Goal: Information Seeking & Learning: Learn about a topic

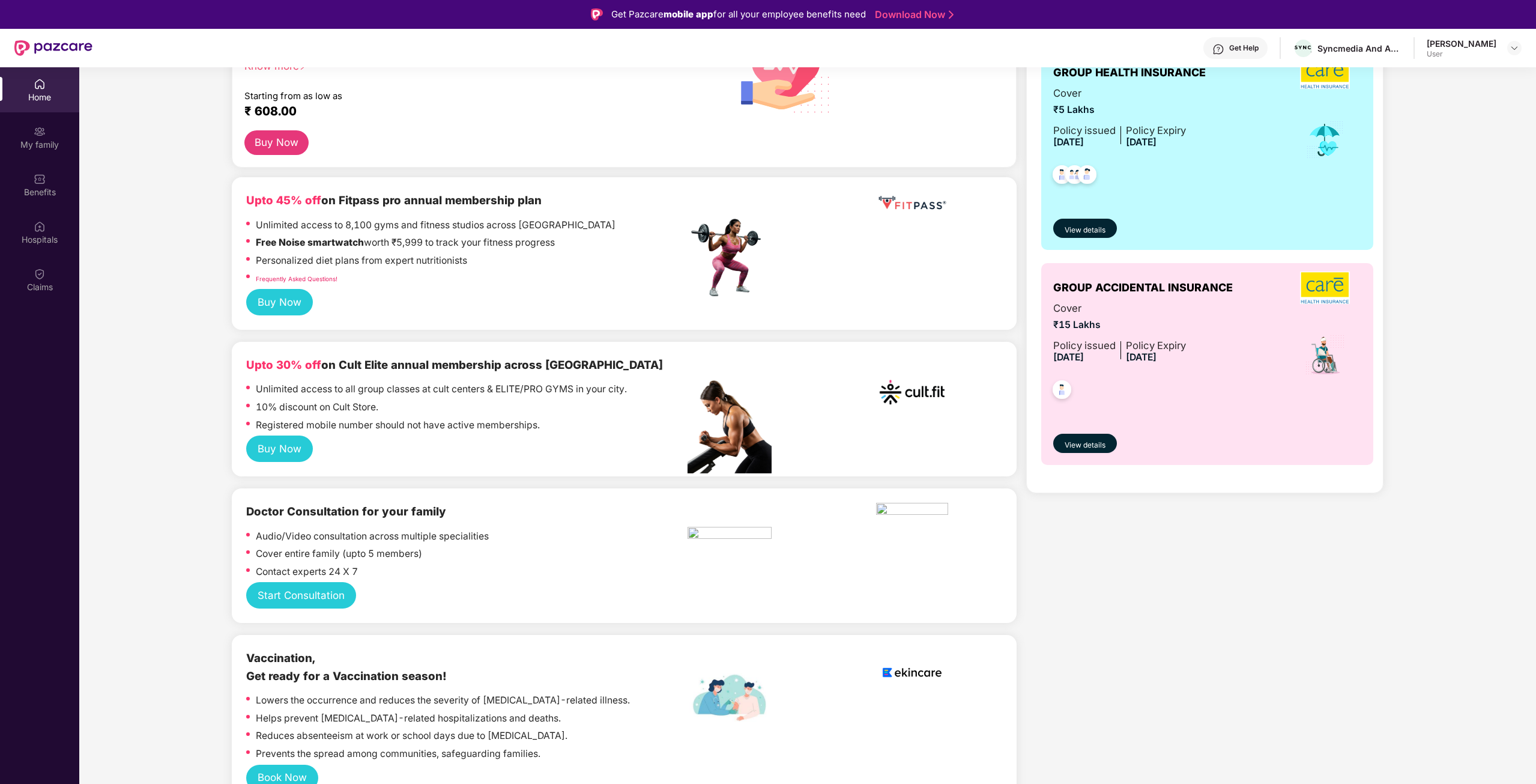
scroll to position [180, 0]
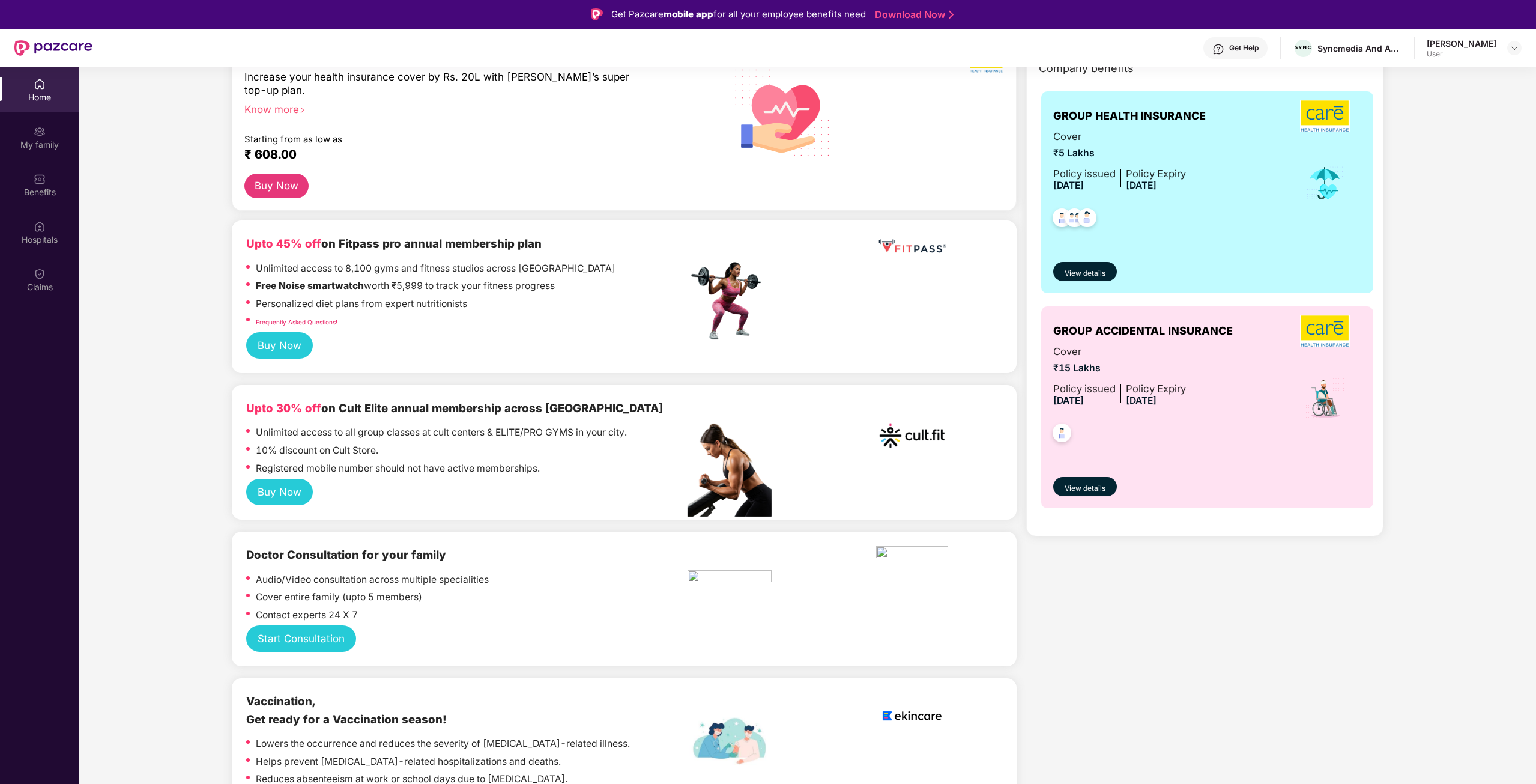
click at [1193, 292] on div "GROUP HEALTH INSURANCE Cover ₹5 Lakhs Policy issued [DATE] Policy Expiry [DATE]…" at bounding box center [1207, 192] width 332 height 201
click at [1092, 492] on span "View details" at bounding box center [1084, 488] width 41 height 11
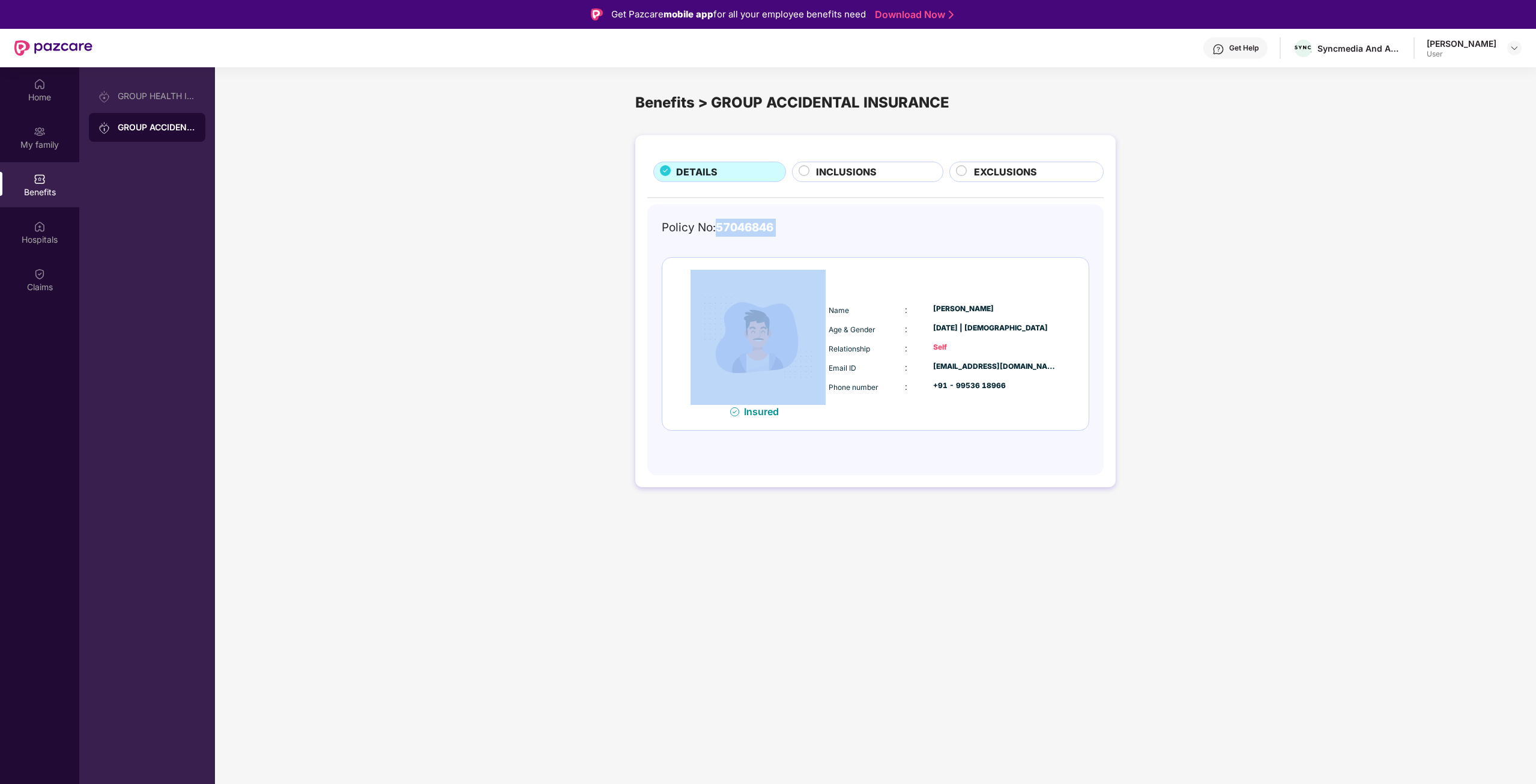
drag, startPoint x: 715, startPoint y: 224, endPoint x: 817, endPoint y: 238, distance: 103.0
click at [812, 238] on div "Policy No: 57046846 Insured Name : [PERSON_NAME] Age & Gender : [DATE] | [DEMOG…" at bounding box center [875, 333] width 428 height 230
click at [831, 238] on div "Policy No: 57046846 Insured Name : [PERSON_NAME] Age & Gender : [DATE] | [DEMOG…" at bounding box center [875, 333] width 428 height 230
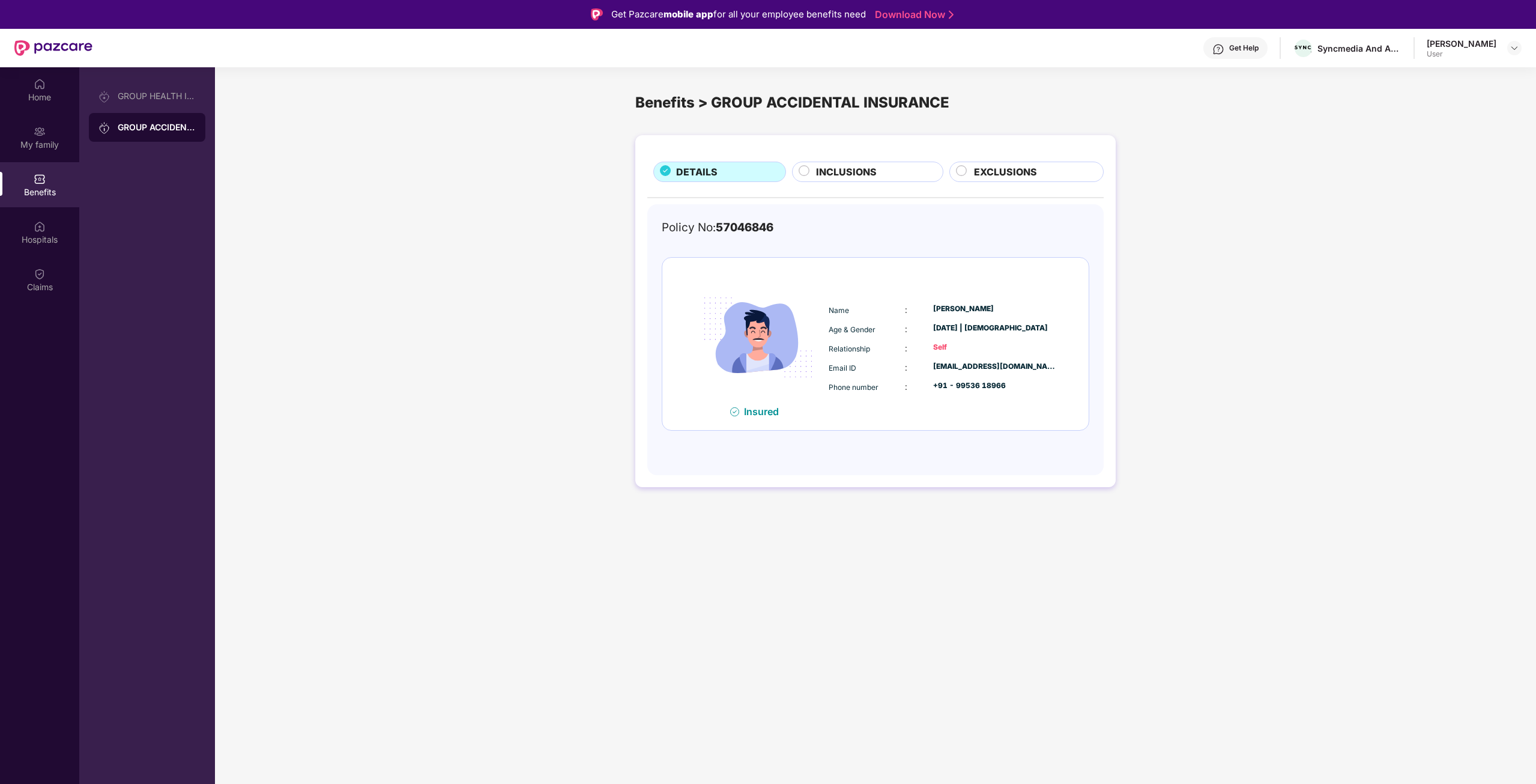
click at [747, 229] on span "57046846" at bounding box center [744, 227] width 58 height 14
click at [904, 229] on div "Policy No: 57046846" at bounding box center [875, 228] width 428 height 18
click at [850, 169] on span "INCLUSIONS" at bounding box center [846, 172] width 60 height 15
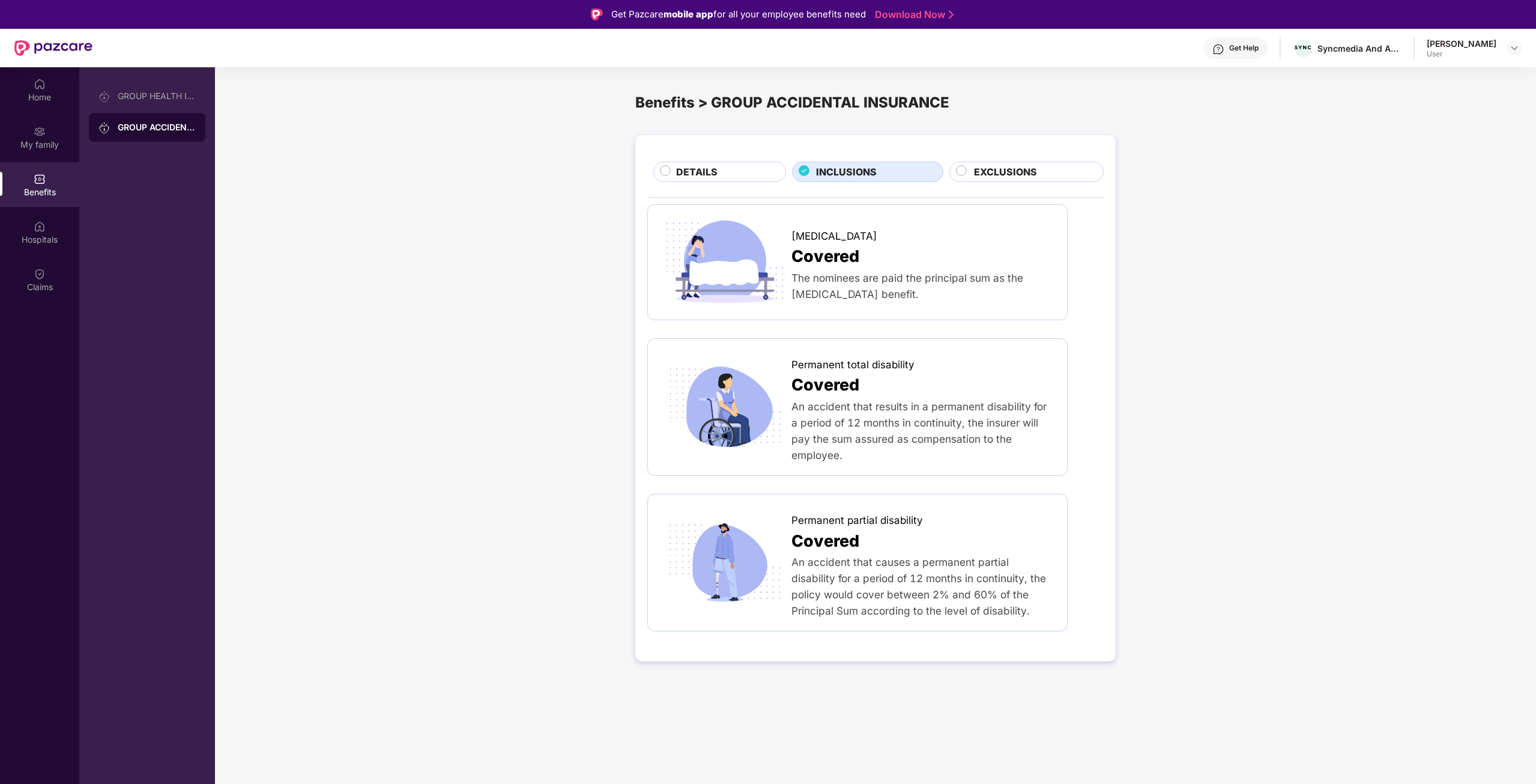
click at [984, 173] on span "EXCLUSIONS" at bounding box center [1005, 172] width 63 height 15
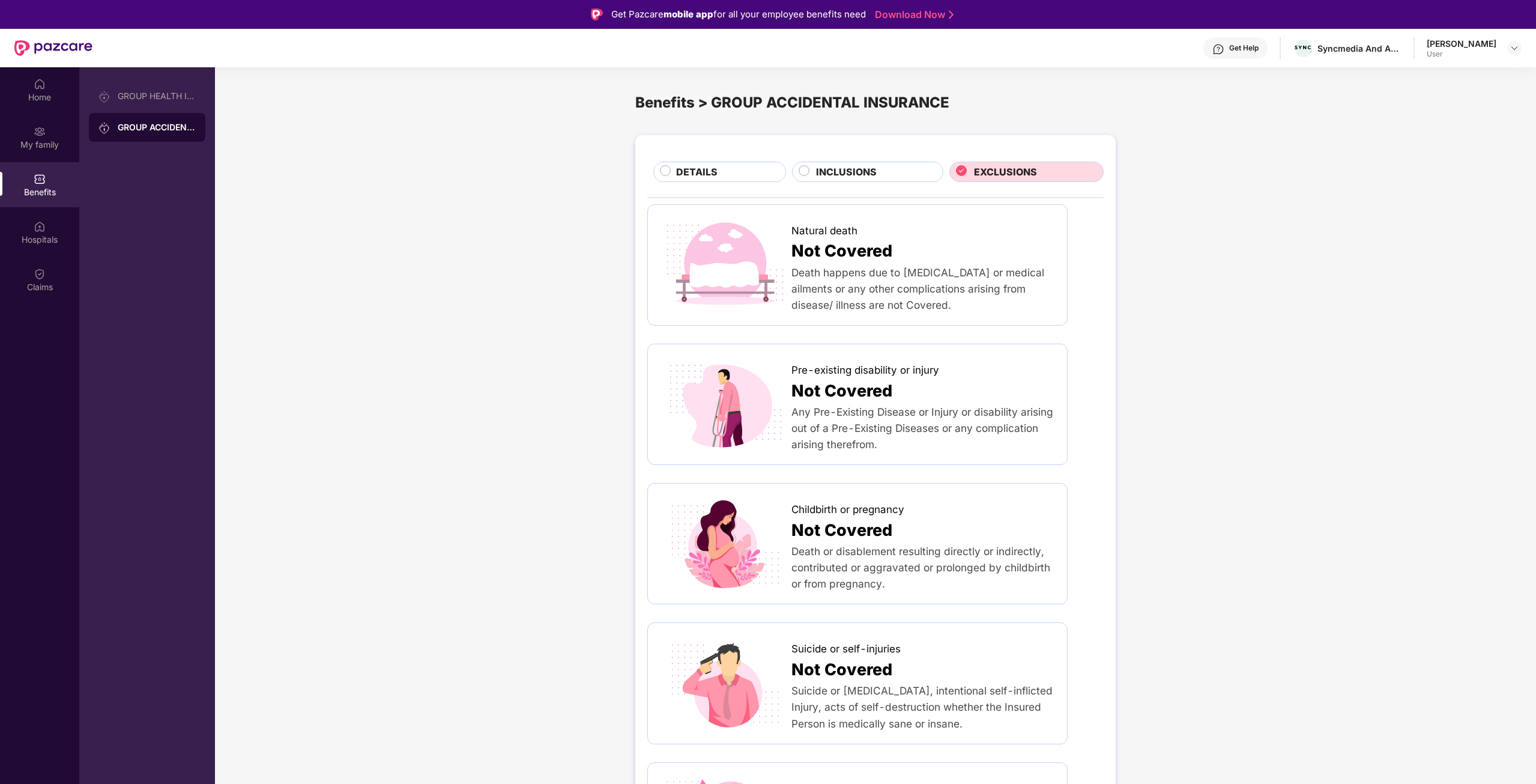
click at [799, 259] on span "Not Covered" at bounding box center [842, 251] width 101 height 26
click at [808, 257] on span "Not Covered" at bounding box center [842, 251] width 101 height 26
click at [931, 271] on div "Natural death Not Covered Death happens due to [MEDICAL_DATA] or medical ailmen…" at bounding box center [923, 265] width 264 height 96
drag, startPoint x: 970, startPoint y: 278, endPoint x: 985, endPoint y: 299, distance: 25.8
click at [972, 278] on div "Death happens due to [MEDICAL_DATA] or medical ailments or any other complicati…" at bounding box center [923, 288] width 264 height 49
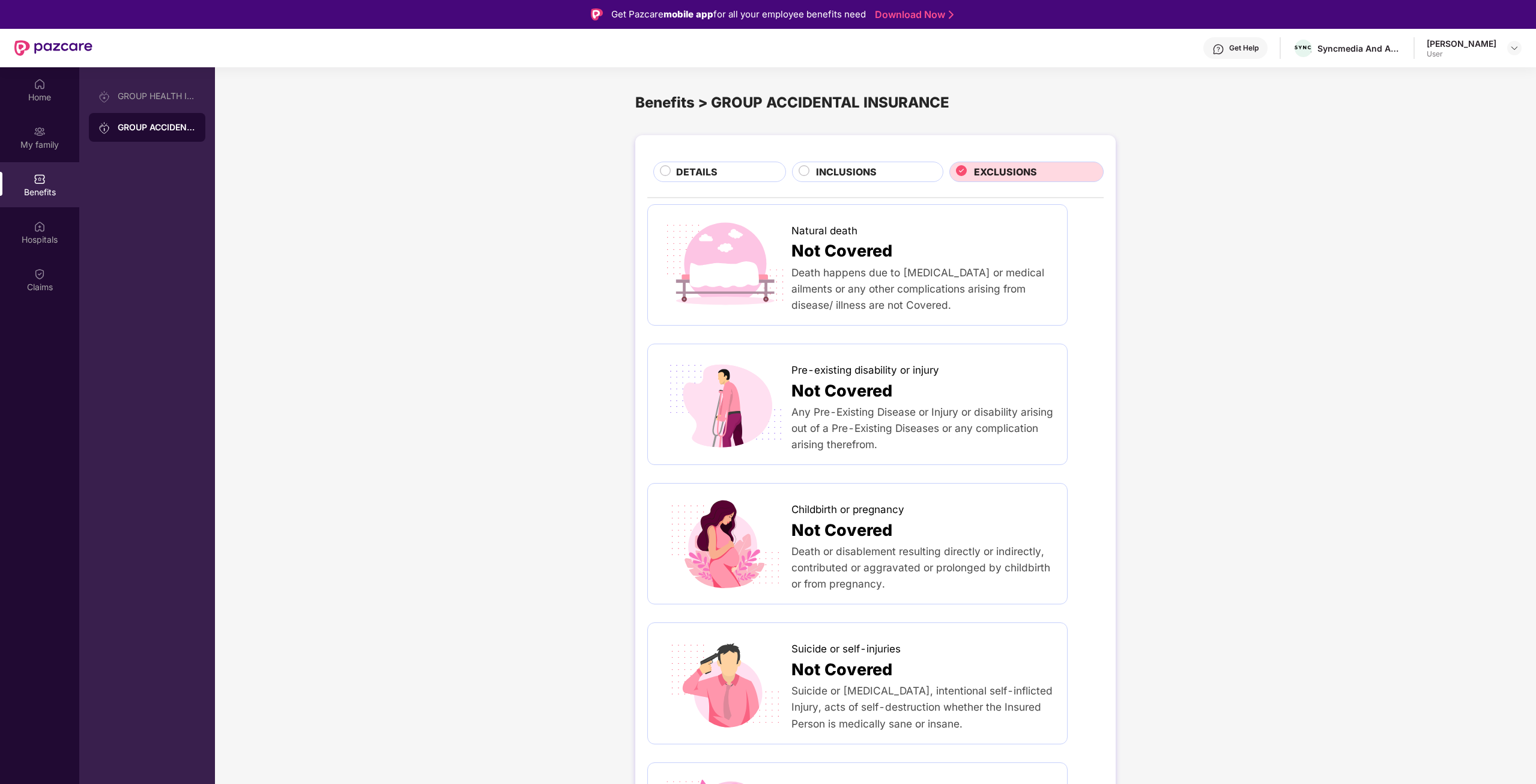
click at [866, 446] on span "Any Pre-Existing Disease or Injury or disability arising out of a Pre-Existing …" at bounding box center [922, 428] width 262 height 45
click at [900, 415] on span "Any Pre-Existing Disease or Injury or disability arising out of a Pre-Existing …" at bounding box center [922, 428] width 262 height 45
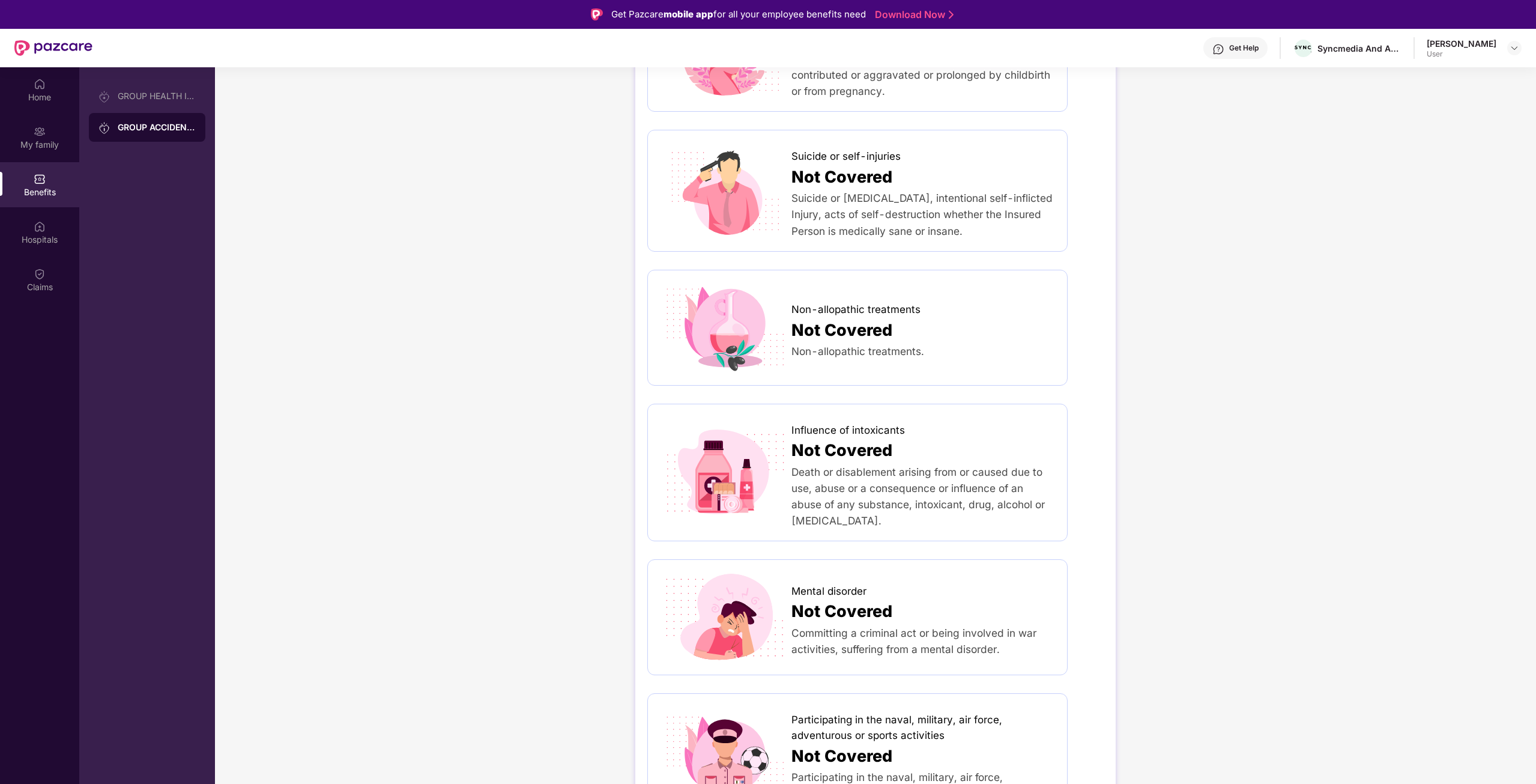
scroll to position [499, 0]
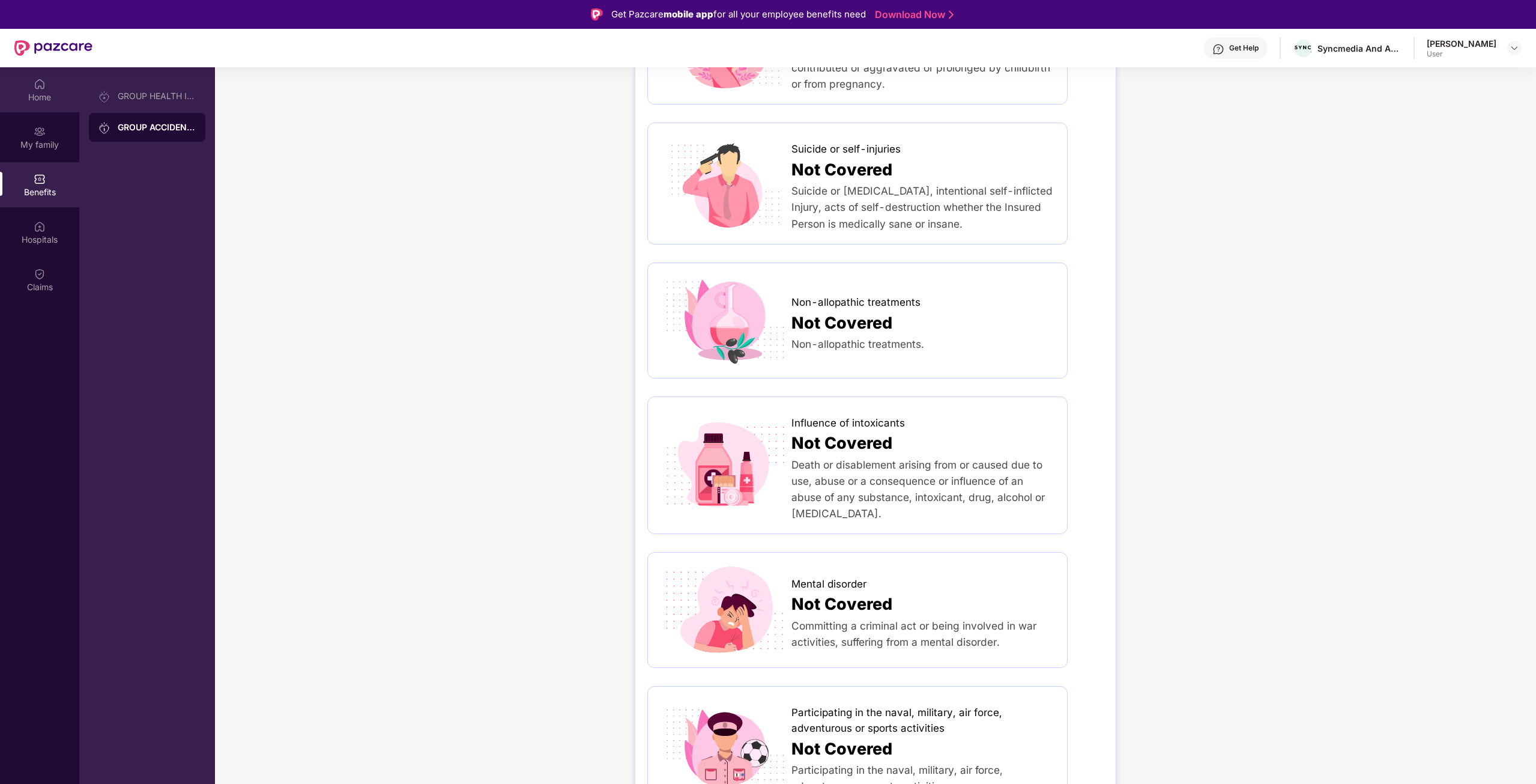
click at [41, 92] on div "Home" at bounding box center [39, 97] width 80 height 12
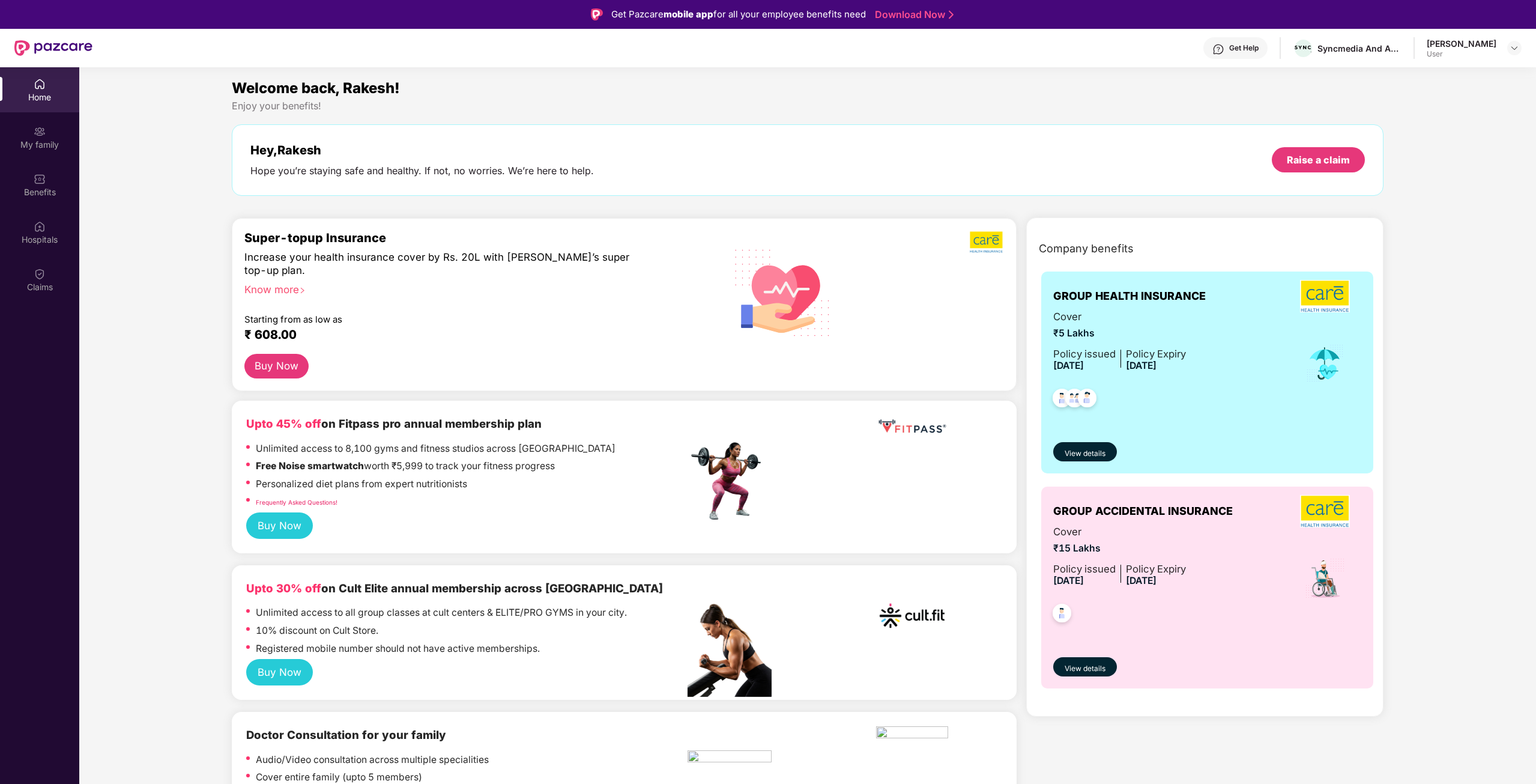
click at [279, 365] on button "Buy Now" at bounding box center [277, 365] width 64 height 25
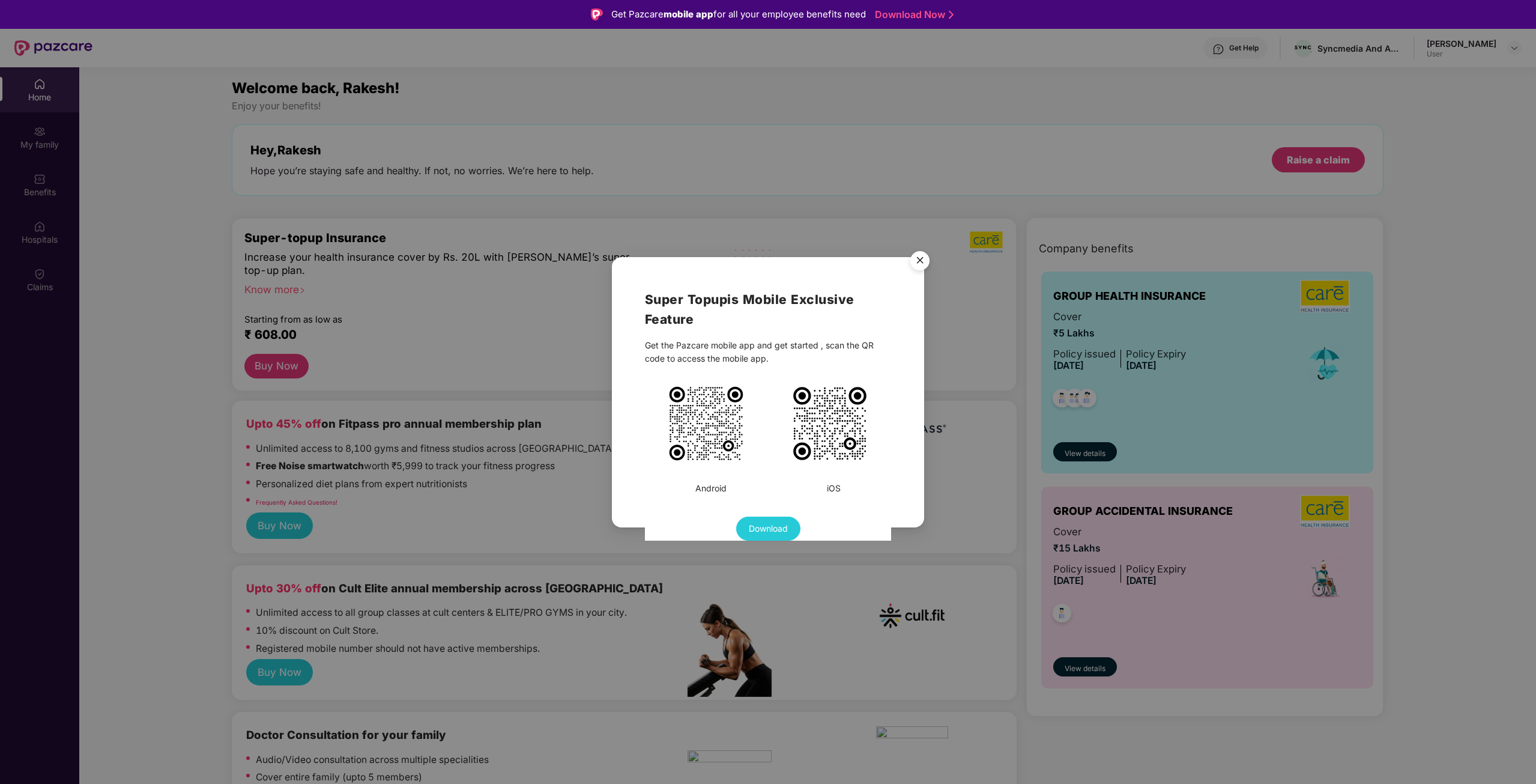
click at [911, 264] on img "Close" at bounding box center [920, 262] width 34 height 34
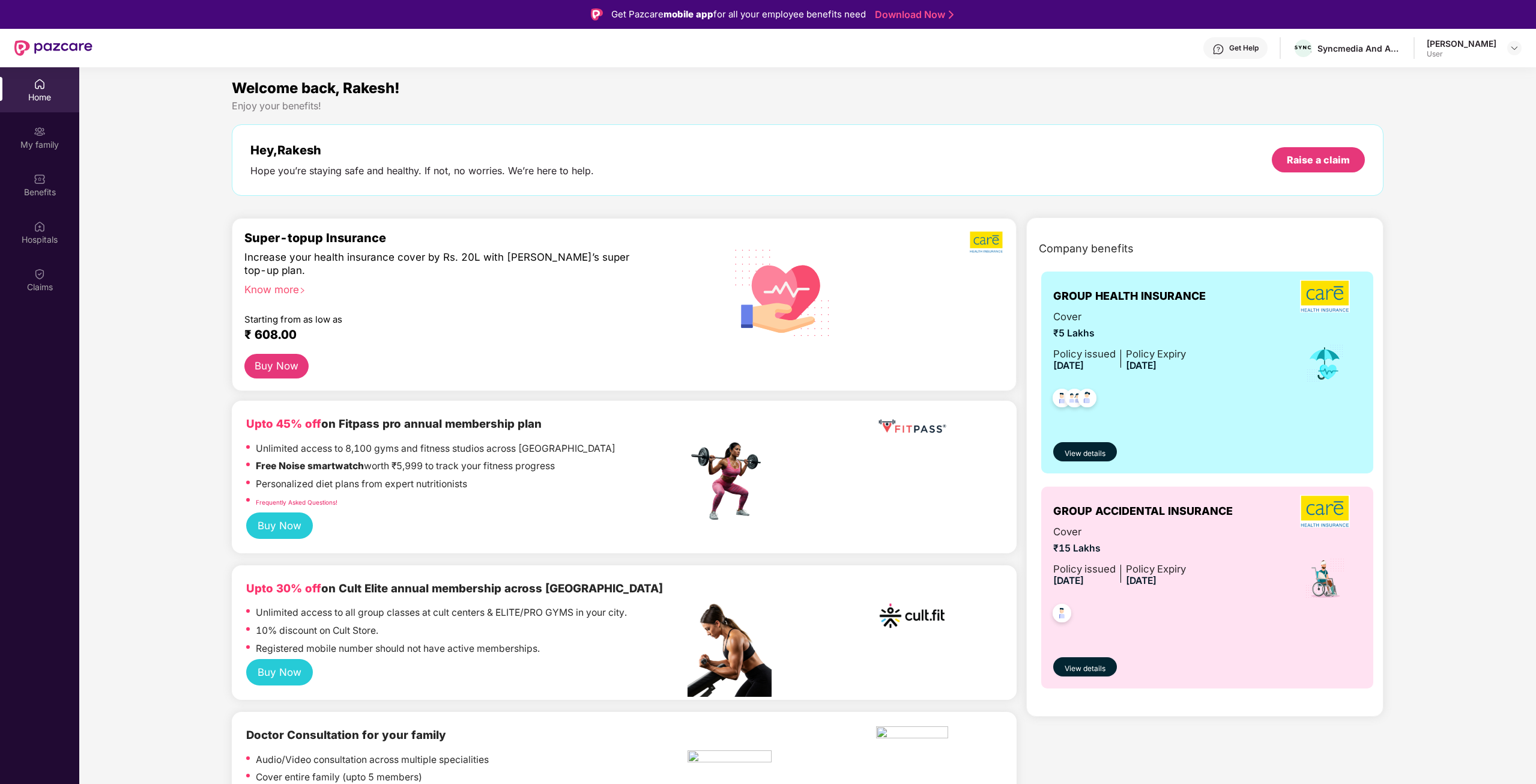
click at [813, 302] on img at bounding box center [782, 291] width 114 height 116
click at [1087, 452] on span "View details" at bounding box center [1084, 453] width 41 height 11
click at [1087, 452] on main "Welcome back, Rakesh! Enjoy your benefits! Hey, [PERSON_NAME] Hope you’re stayi…" at bounding box center [808, 459] width 1456 height 784
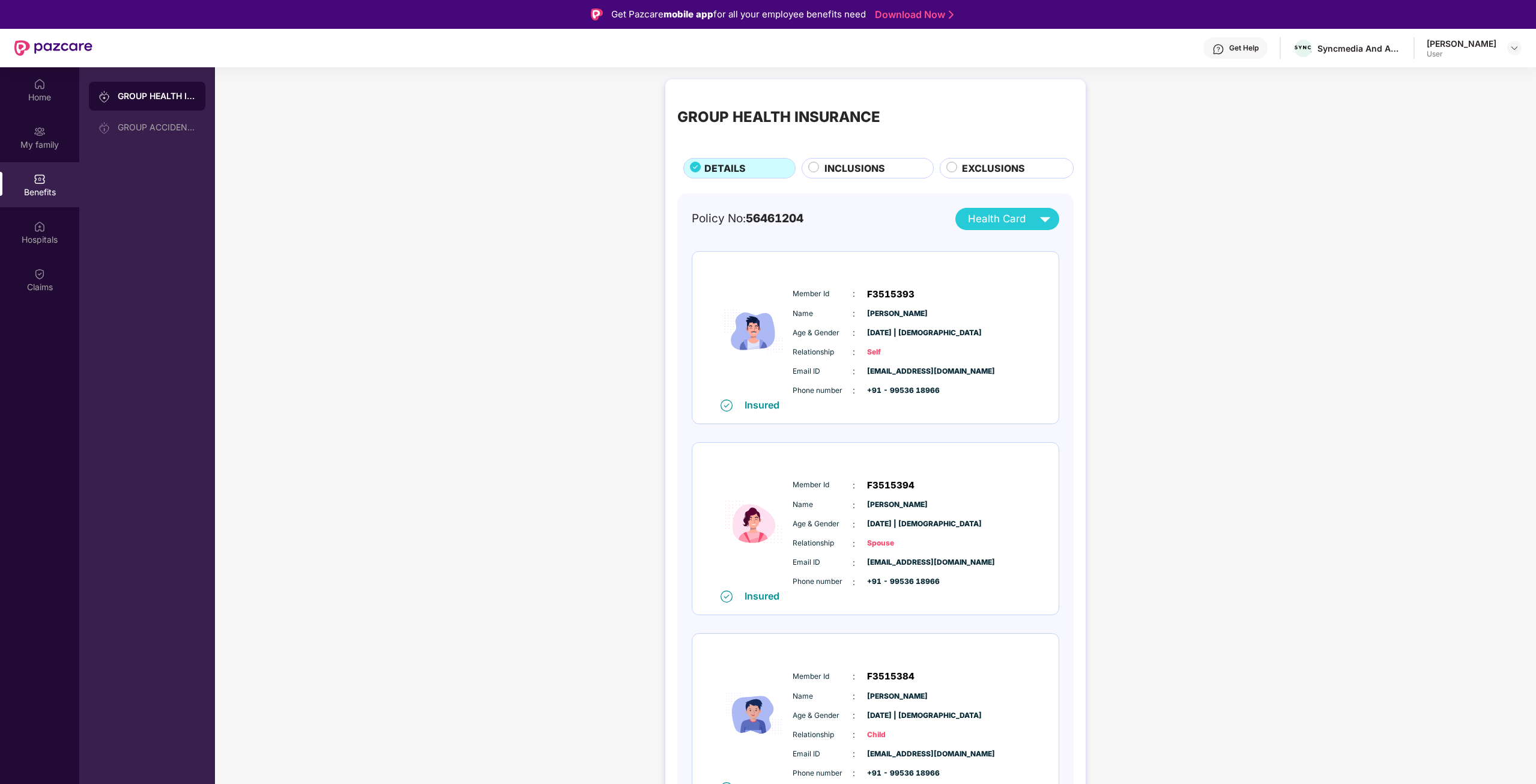
click at [769, 221] on span "56461204" at bounding box center [774, 218] width 58 height 14
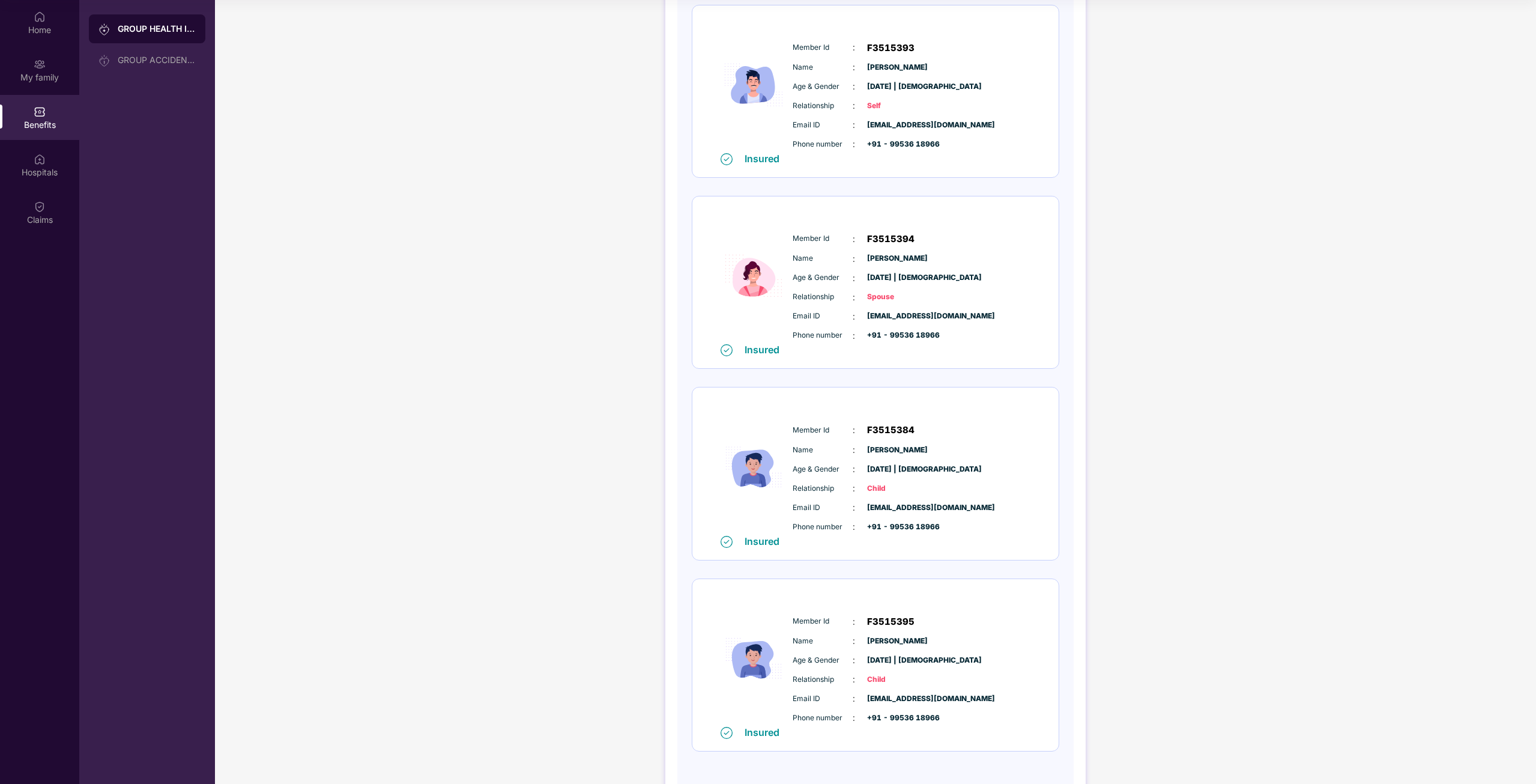
scroll to position [219, 0]
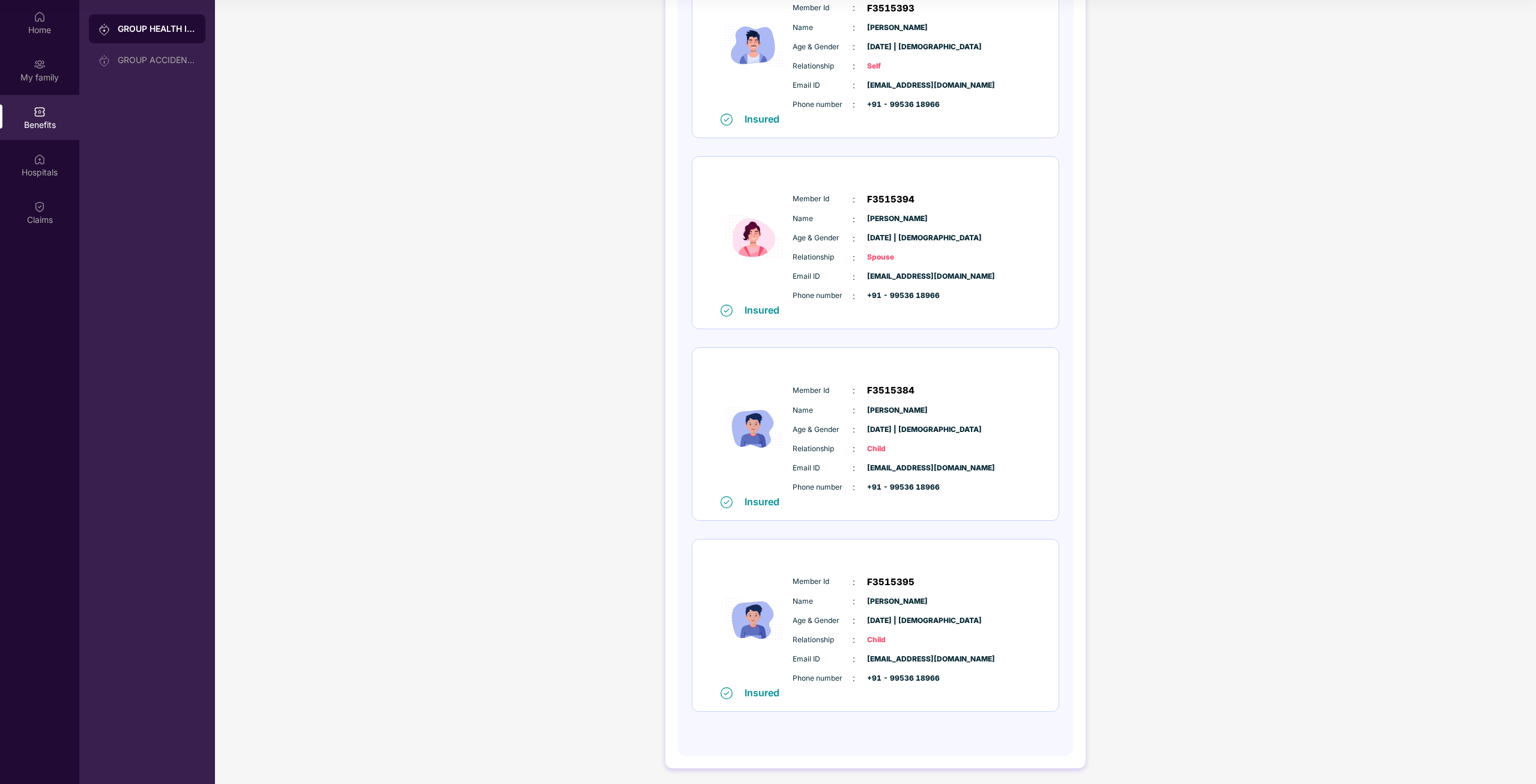
drag, startPoint x: 862, startPoint y: 402, endPoint x: 912, endPoint y: 406, distance: 50.2
click at [868, 404] on div "Name : [PERSON_NAME]" at bounding box center [911, 410] width 238 height 13
click at [912, 406] on span "[PERSON_NAME]" at bounding box center [898, 410] width 60 height 11
click at [971, 423] on div "Age & Gender : [DATE] | [DEMOGRAPHIC_DATA]" at bounding box center [911, 430] width 238 height 13
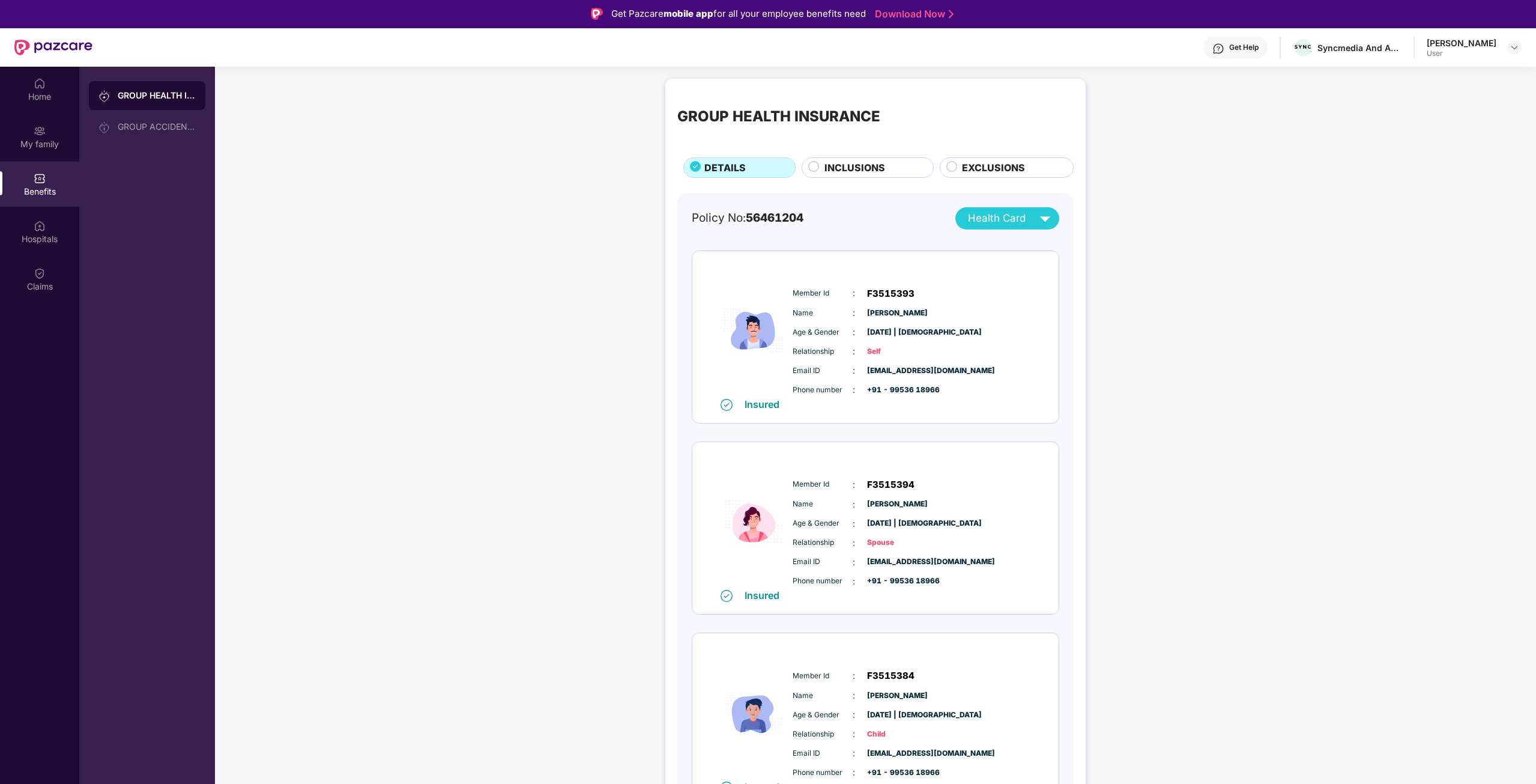
scroll to position [0, 0]
click at [45, 236] on div "Hospitals" at bounding box center [39, 239] width 80 height 12
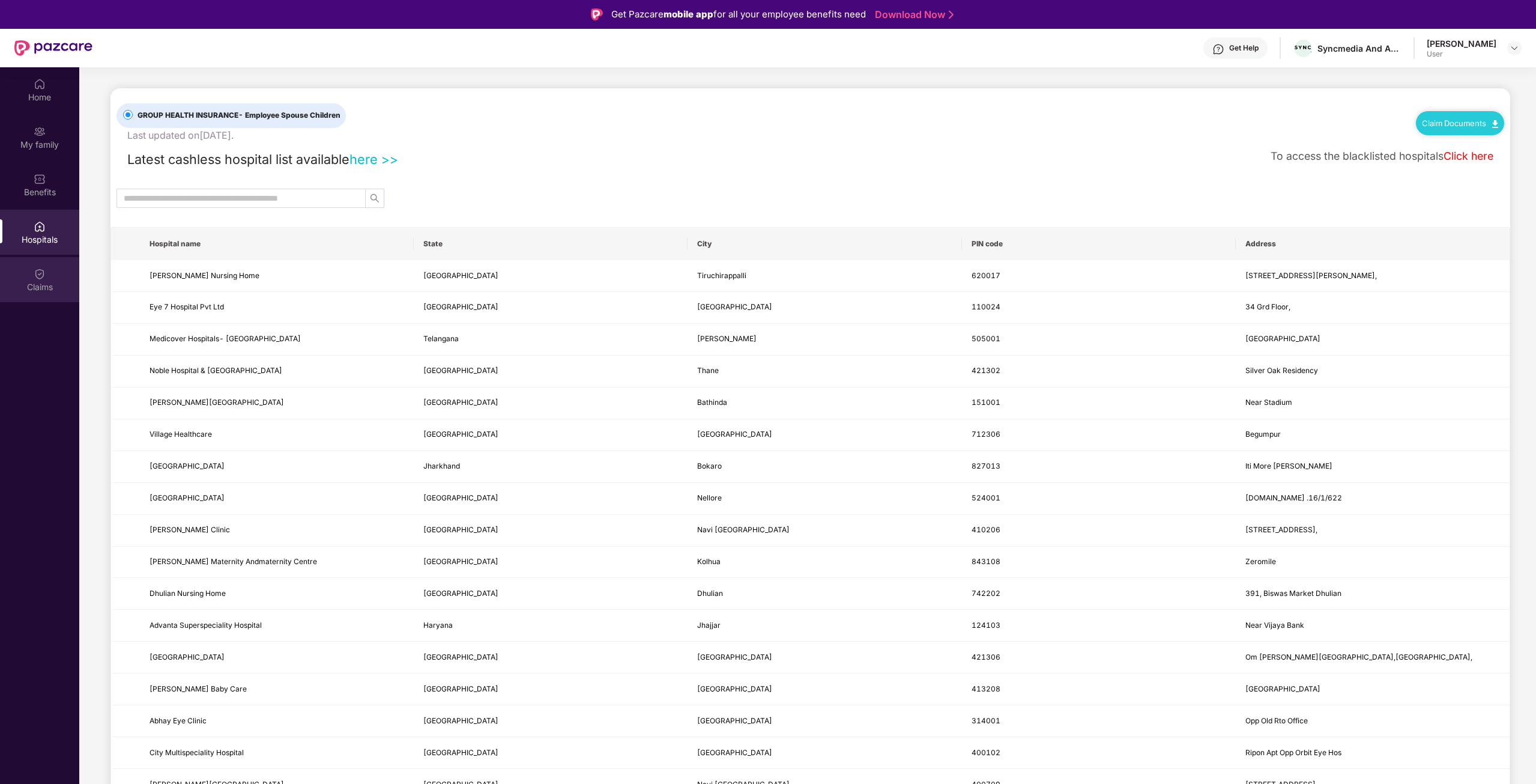
click at [43, 290] on div "Claims" at bounding box center [39, 287] width 80 height 12
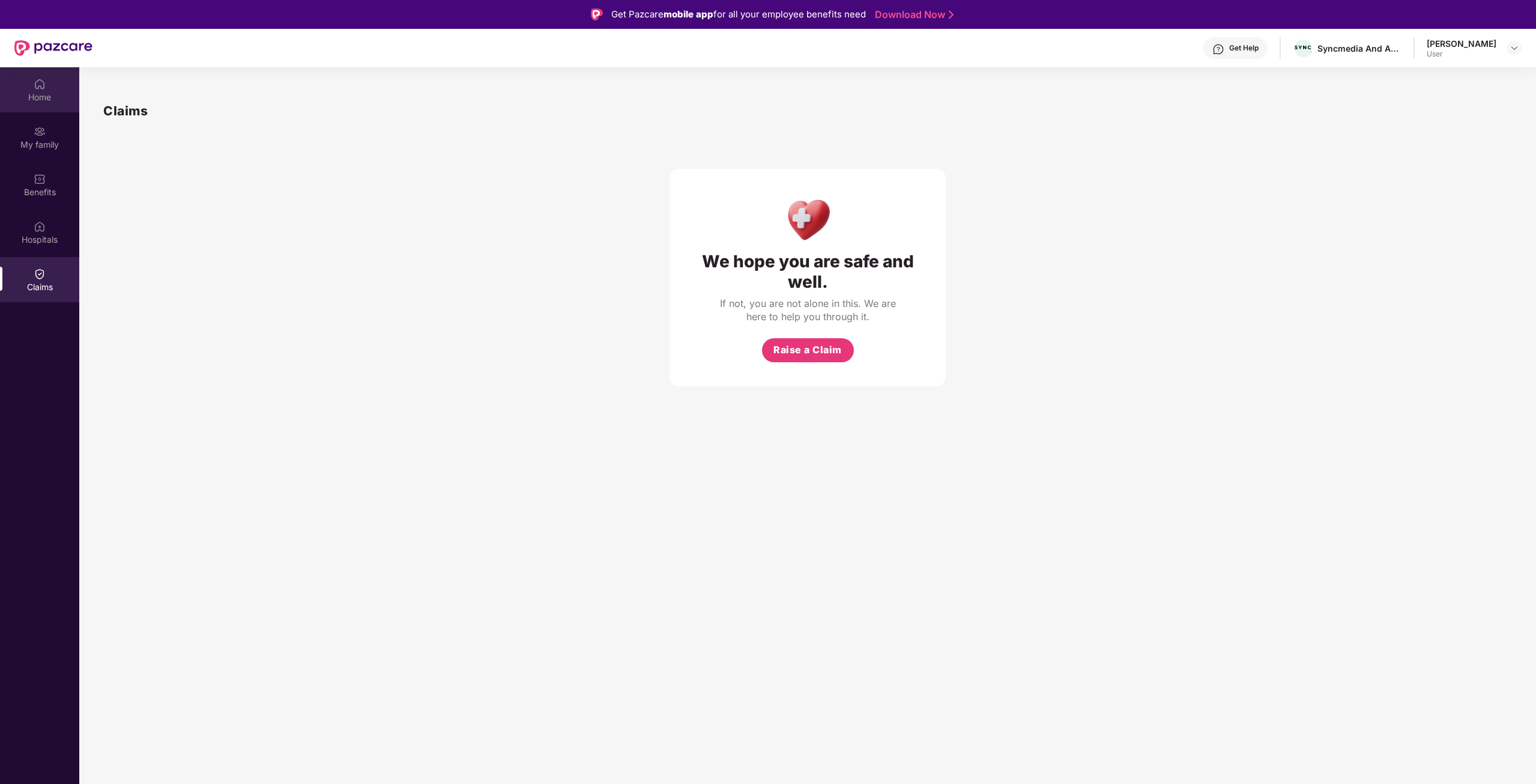
click at [41, 83] on img at bounding box center [39, 83] width 12 height 12
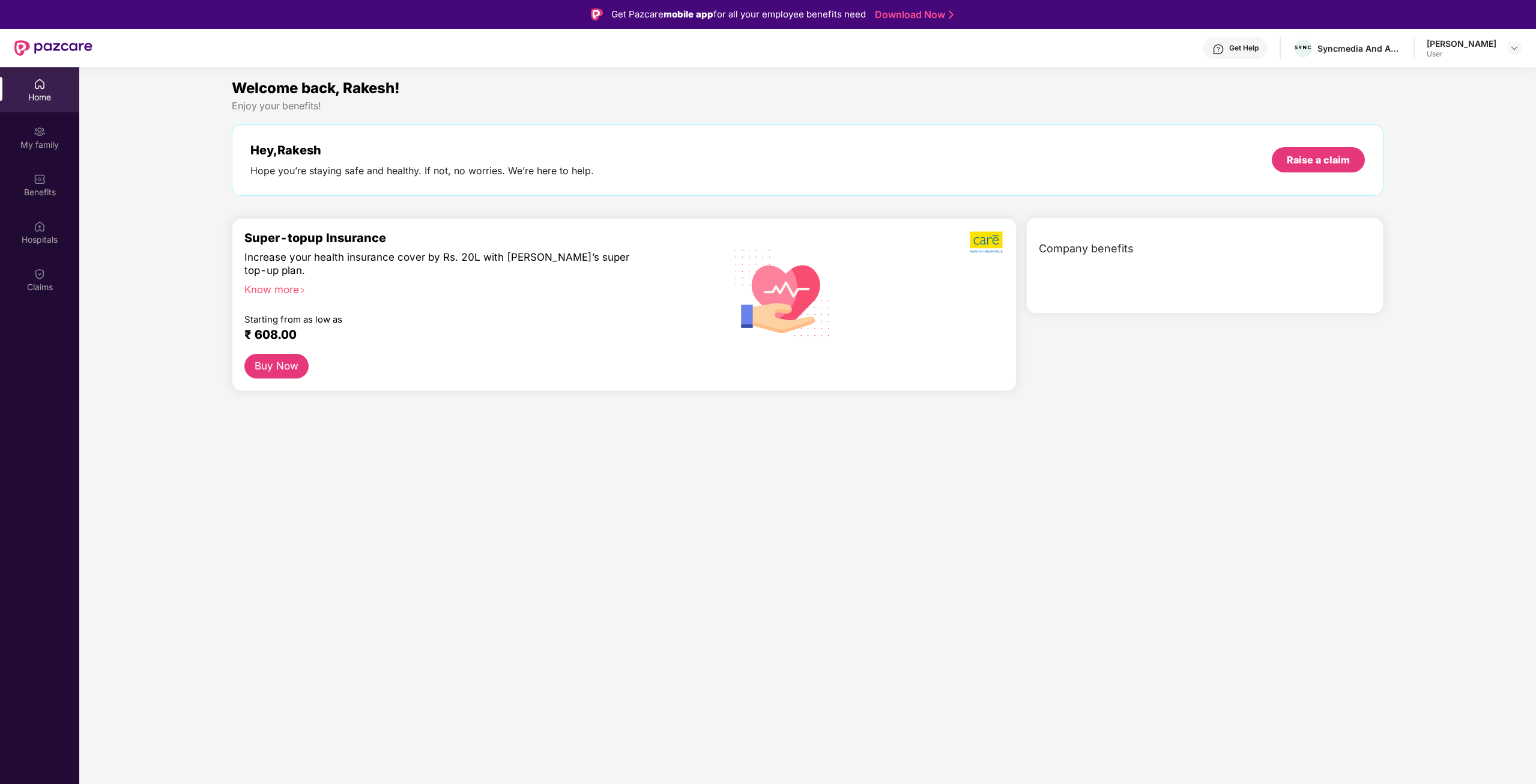
click at [41, 83] on img at bounding box center [39, 83] width 12 height 12
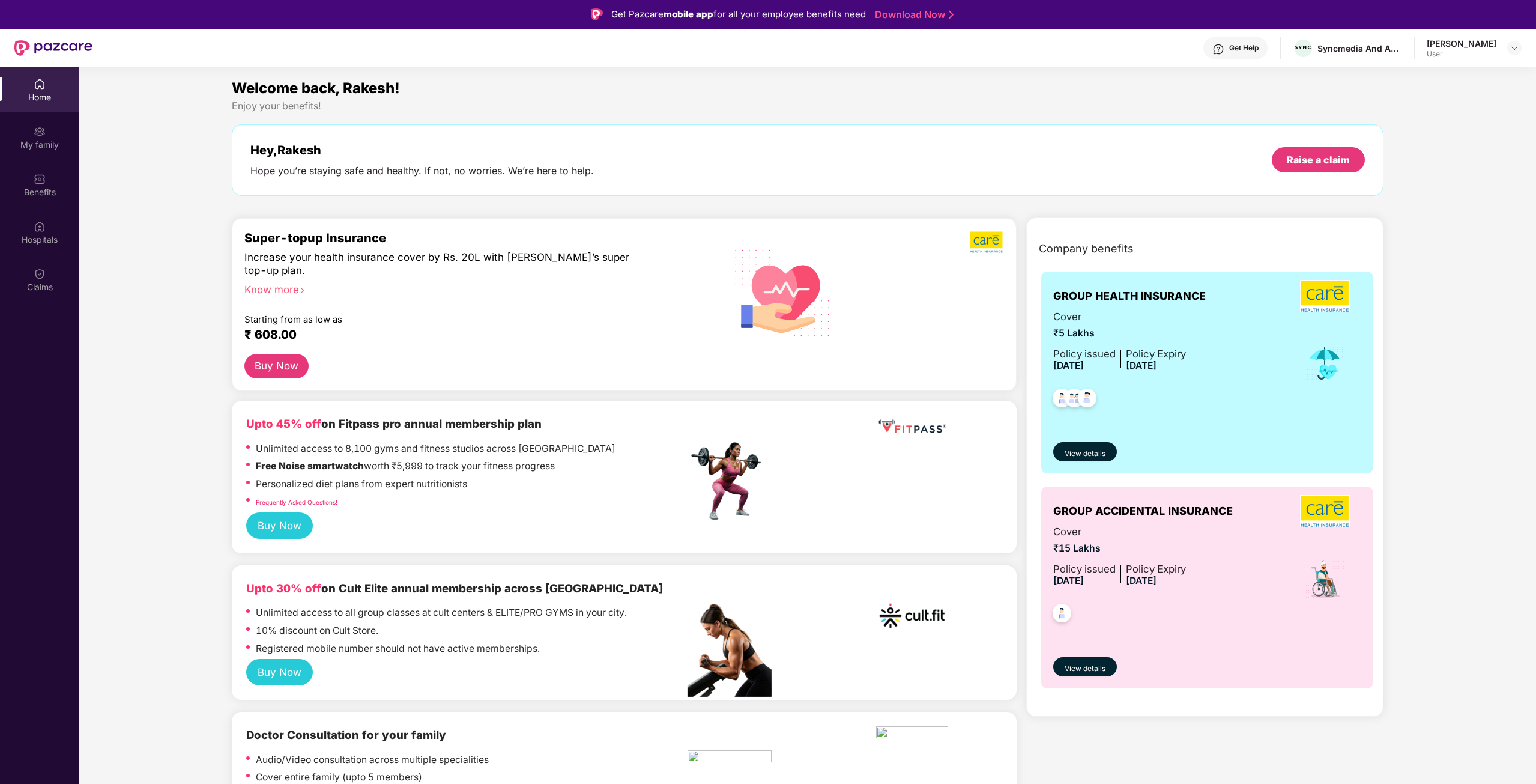
click at [1490, 43] on div "[PERSON_NAME]" at bounding box center [1462, 43] width 70 height 11
click at [1514, 49] on img at bounding box center [1514, 48] width 9 height 9
click at [1520, 49] on div at bounding box center [1514, 49] width 15 height 15
click at [1451, 75] on div "Switch to admin view" at bounding box center [1457, 77] width 156 height 24
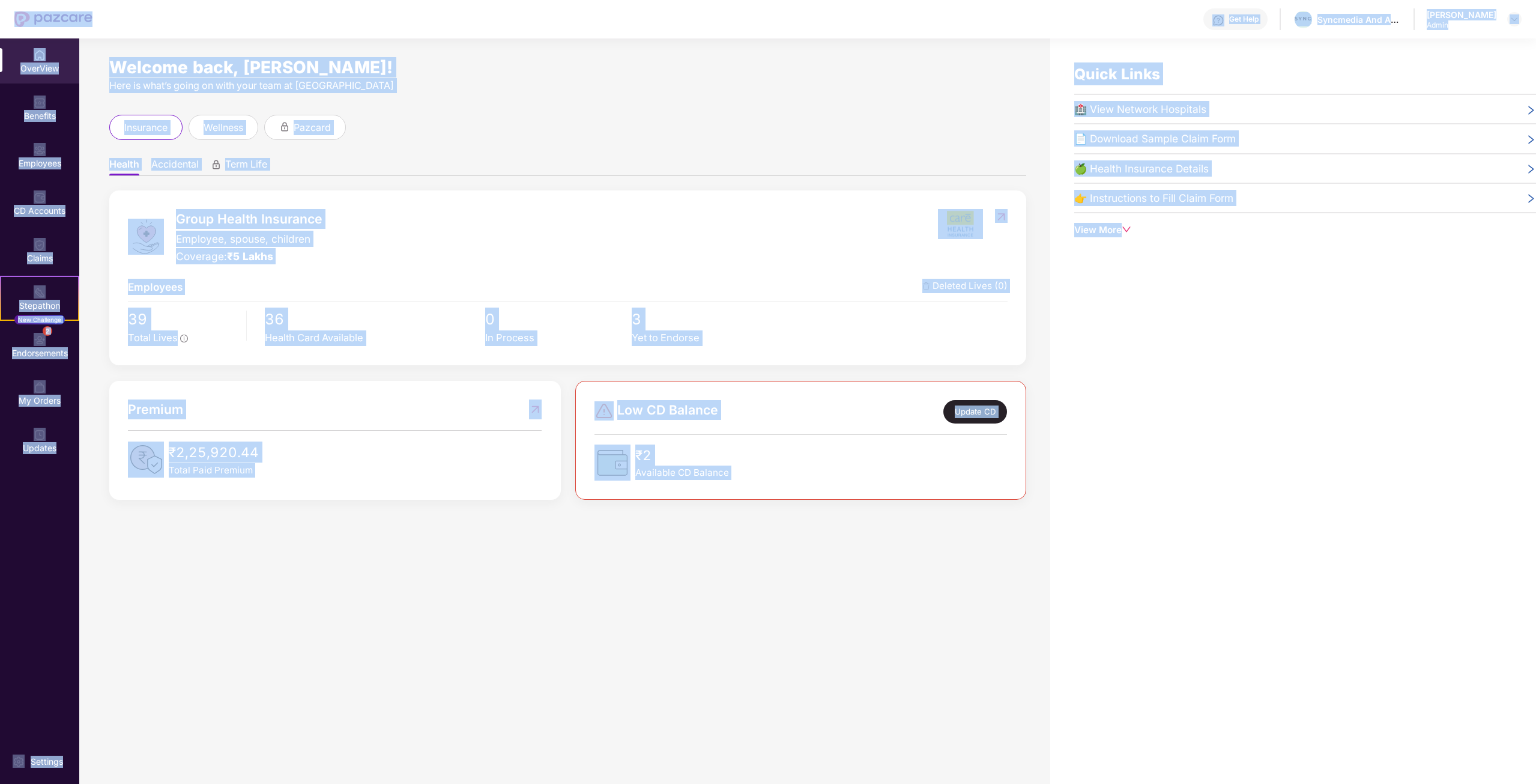
click at [864, 140] on div "Health Accidental Term Life Group Health Insurance Employee, spouse, children C…" at bounding box center [567, 320] width 917 height 360
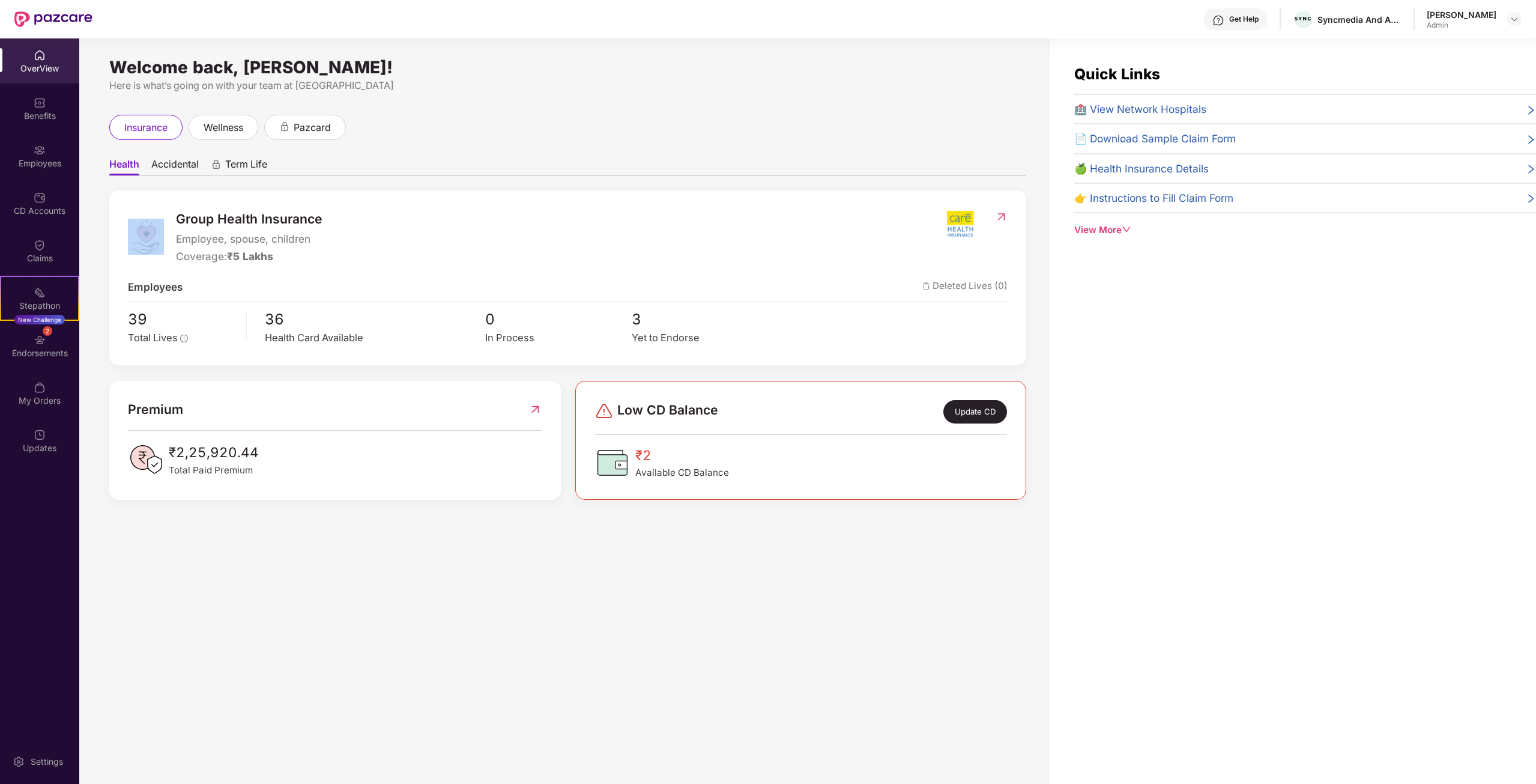
click at [1000, 212] on img at bounding box center [1001, 216] width 13 height 12
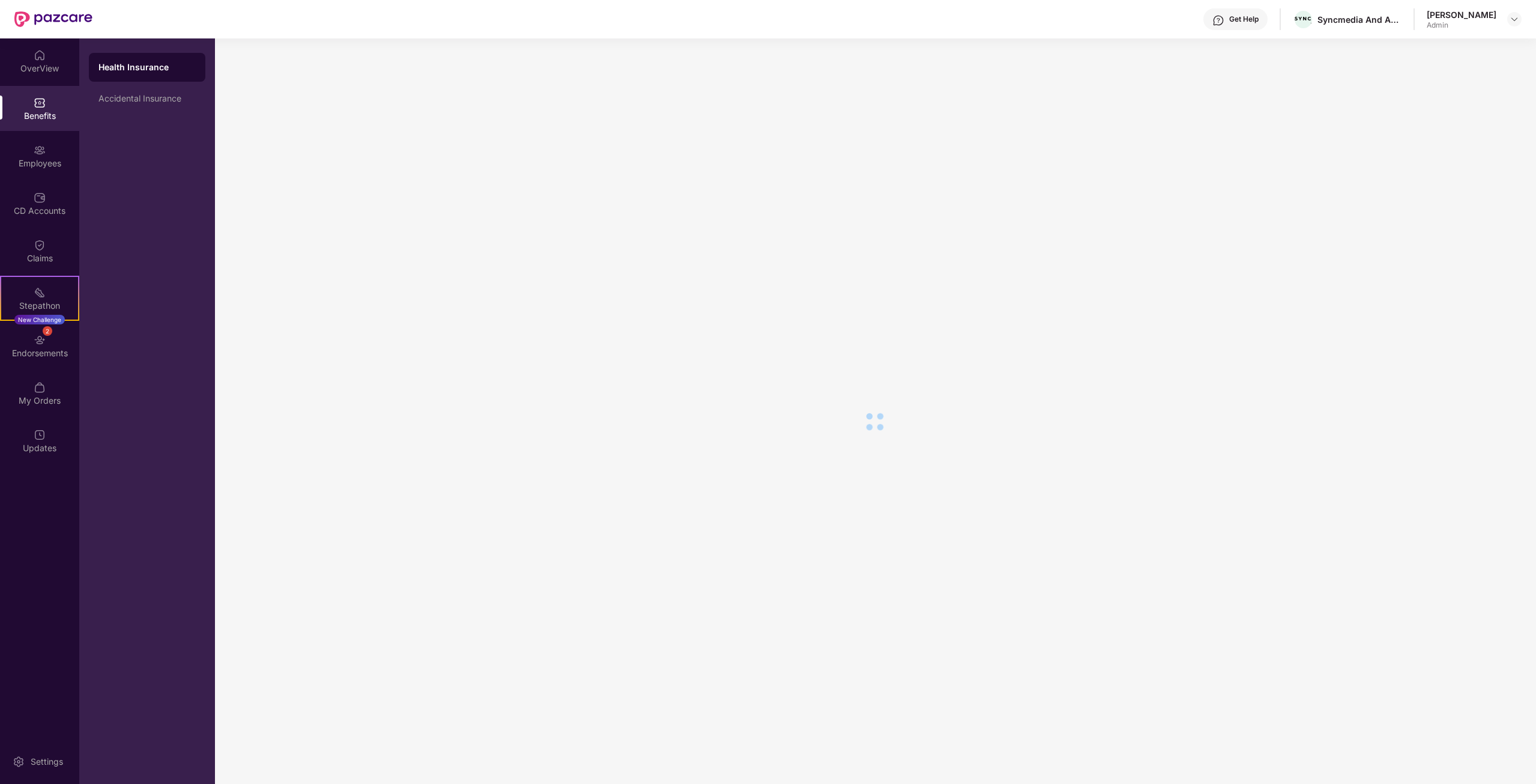
click at [1000, 212] on div at bounding box center [875, 421] width 1320 height 766
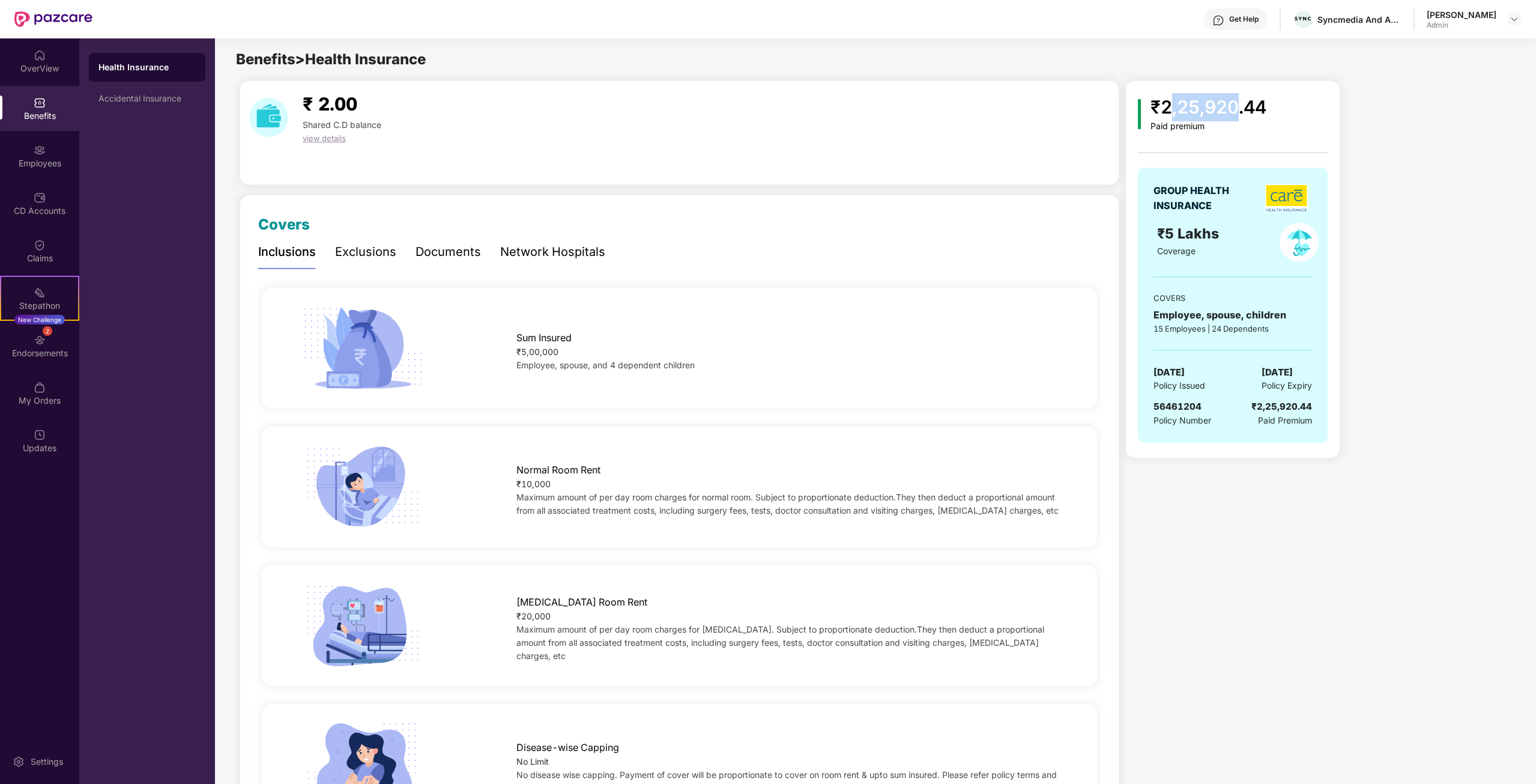
drag, startPoint x: 1170, startPoint y: 107, endPoint x: 1258, endPoint y: 106, distance: 88.0
click at [1236, 106] on div "₹2,25,920.44" at bounding box center [1208, 107] width 116 height 28
click at [1270, 107] on div "₹2,25,920.44 Paid premium" at bounding box center [1232, 113] width 190 height 38
click at [1149, 306] on div "GROUP HEALTH INSURANCE ₹5 Lakhs Coverage COVERS Employee, spouse, children 15 E…" at bounding box center [1232, 305] width 190 height 275
drag, startPoint x: 1162, startPoint y: 306, endPoint x: 1261, endPoint y: 303, distance: 99.0
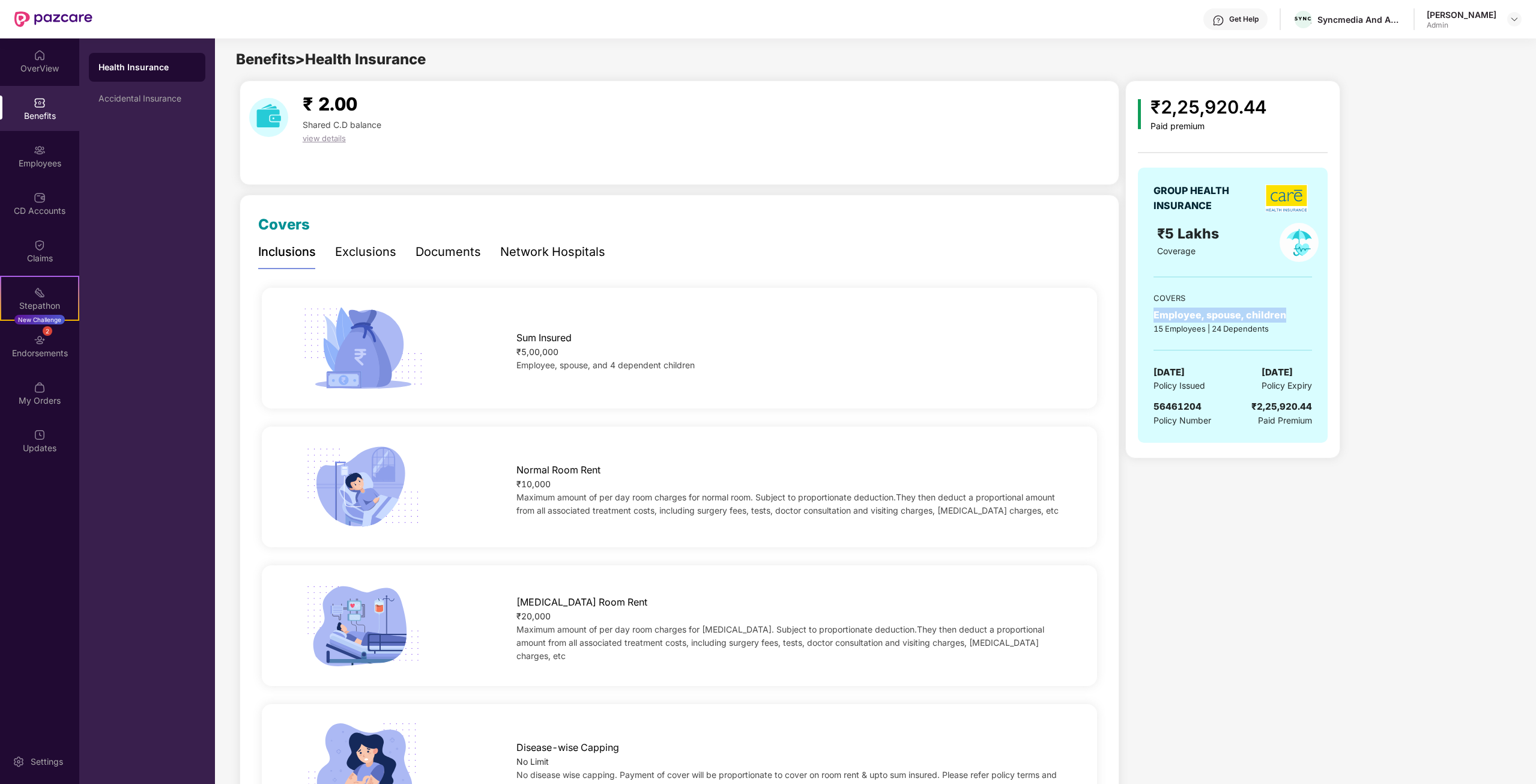
click at [1261, 303] on div "GROUP HEALTH INSURANCE ₹5 Lakhs Coverage COVERS Employee, spouse, children 15 E…" at bounding box center [1232, 305] width 190 height 275
click at [1297, 302] on div "COVERS" at bounding box center [1232, 298] width 158 height 12
click at [367, 256] on div "Exclusions" at bounding box center [365, 252] width 61 height 18
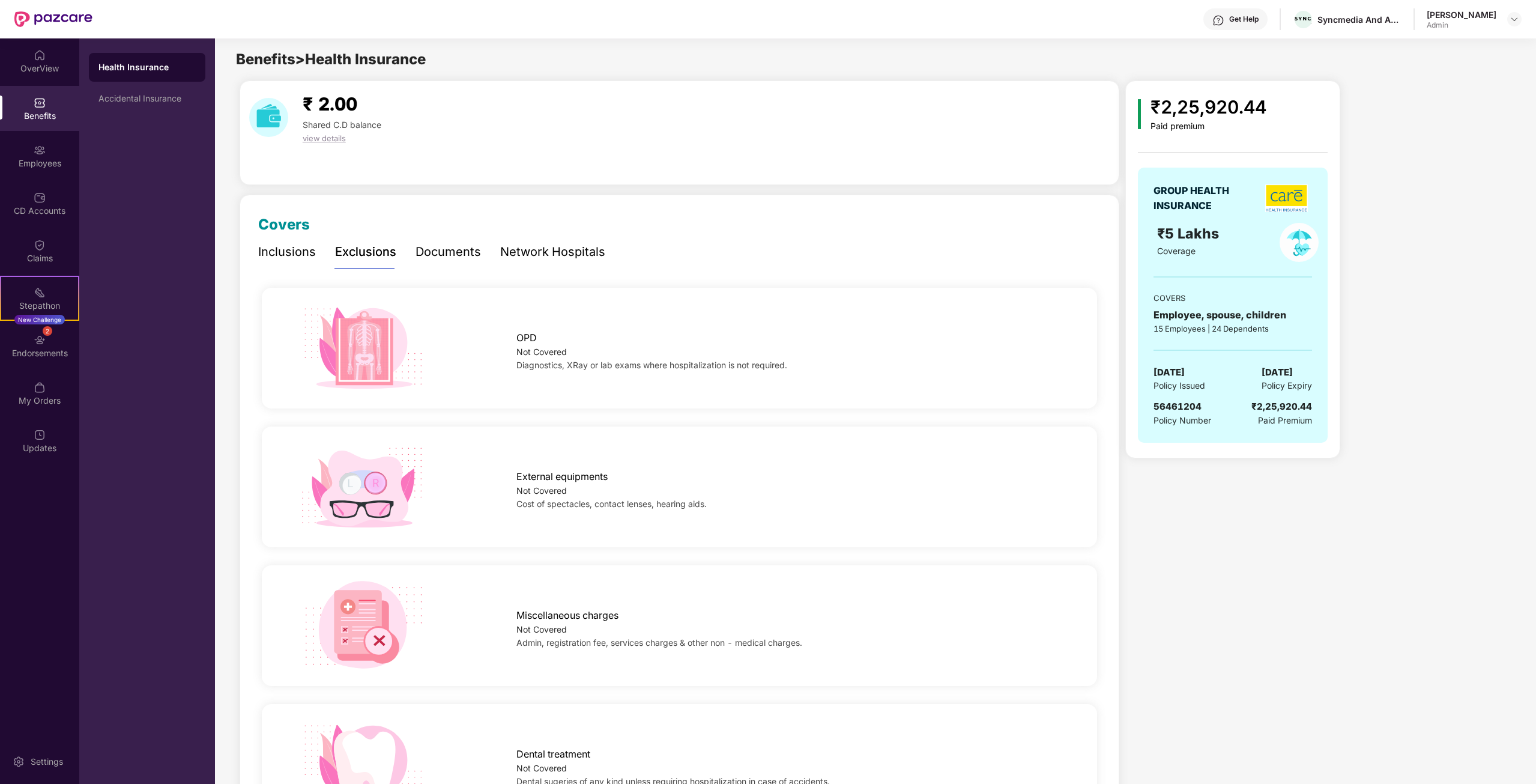
drag, startPoint x: 417, startPoint y: 256, endPoint x: 460, endPoint y: 266, distance: 44.1
click at [417, 256] on div "Documents" at bounding box center [448, 252] width 65 height 18
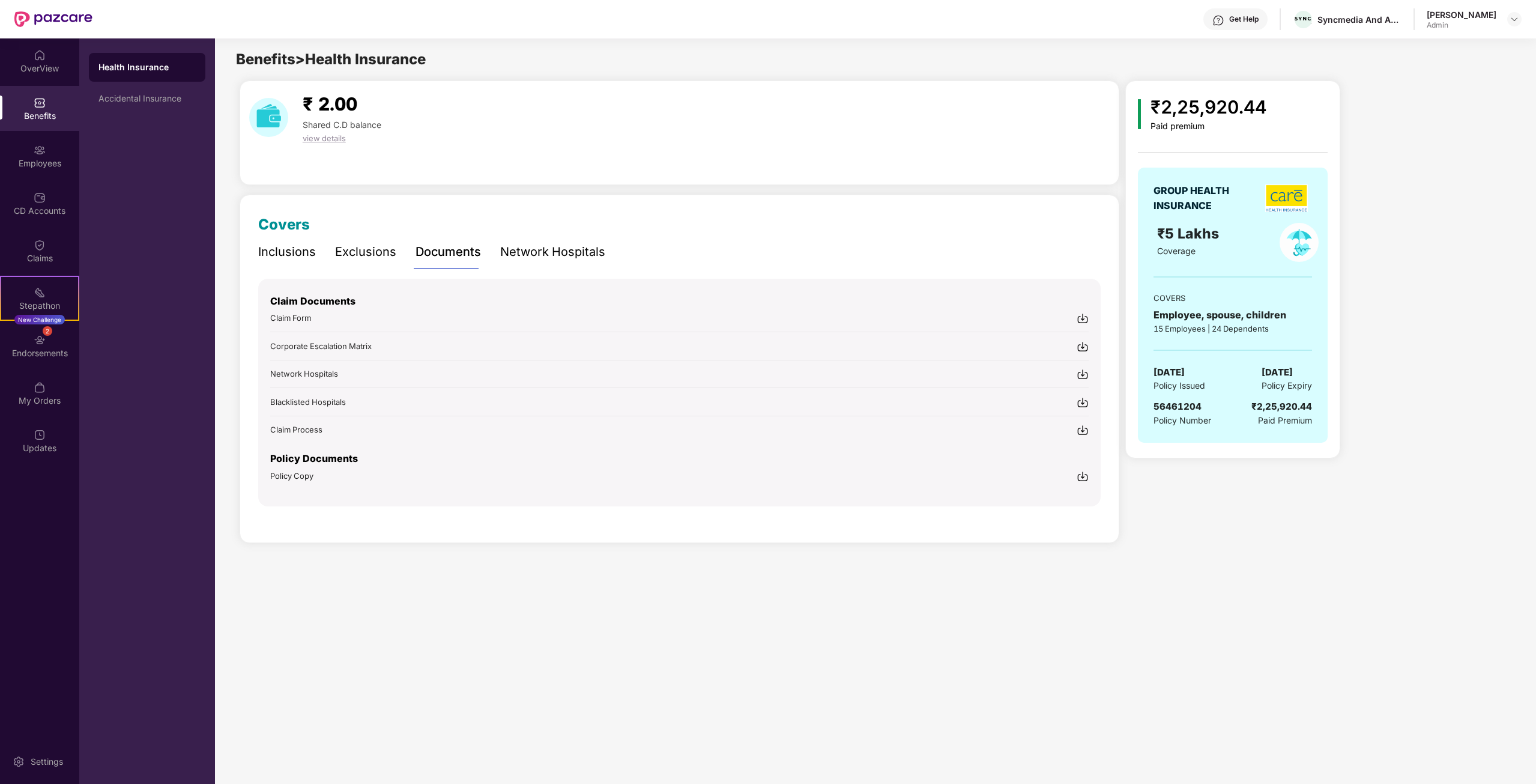
click at [1084, 471] on img at bounding box center [1082, 475] width 12 height 12
click at [41, 66] on div "OverView" at bounding box center [39, 68] width 80 height 12
